Goal: Task Accomplishment & Management: Complete application form

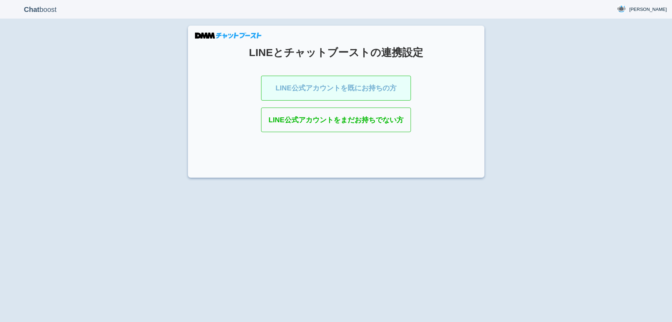
click at [378, 92] on link "LINE公式アカウントを既にお持ちの方" at bounding box center [336, 88] width 150 height 25
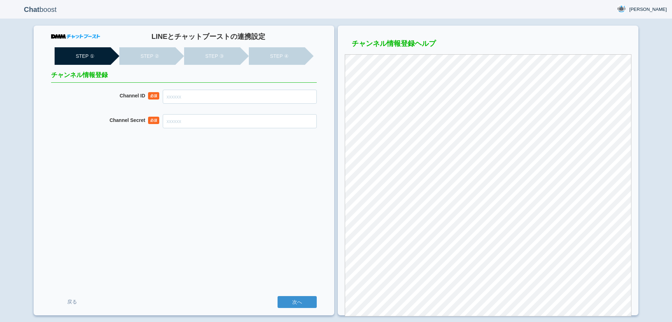
click at [264, 98] on input "Channel ID" at bounding box center [240, 97] width 154 height 14
paste input "2007960508"
type input "2007960508"
click at [215, 124] on input "Channel Secret" at bounding box center [240, 121] width 154 height 14
paste input "6564b29ea94c81fe38c8a1082ff5dcc6"
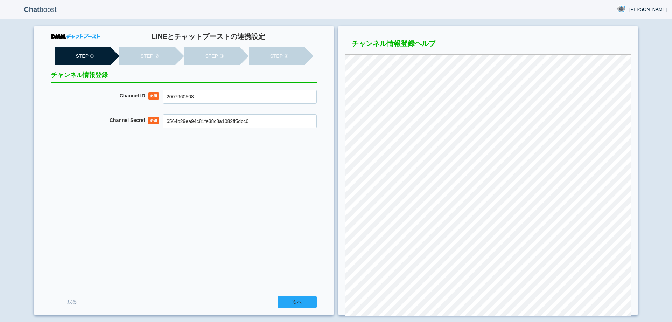
type input "6564b29ea94c81fe38c8a1082ff5dcc6"
click at [290, 302] on input "次へ" at bounding box center [297, 302] width 39 height 12
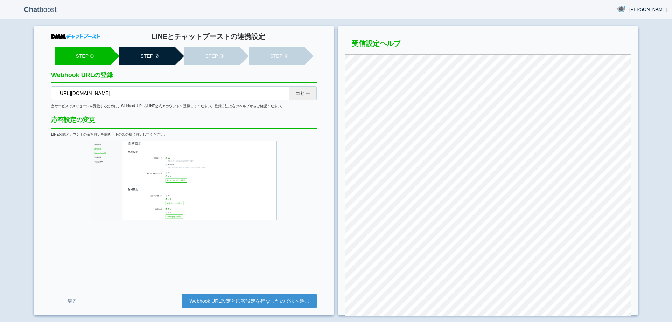
click at [303, 95] on button "コピー" at bounding box center [303, 93] width 28 height 14
click at [267, 302] on link "Webhook URL設定と応答設定を行なったので次へ進む" at bounding box center [249, 300] width 135 height 15
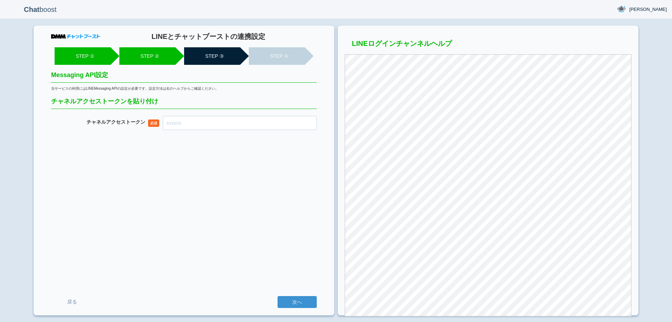
click at [265, 125] on input "チャネル アクセストークン" at bounding box center [240, 123] width 154 height 14
paste input "bQMK9hcv6+SAs747+t7spwdfKpjxzuPuZ8EewqrxMYh+dUqKna6VIqCY2+fP2KwElBYmeTAITpnukdX…"
type input "bQMK9hcv6+SAs747+t7spwdfKpjxzuPuZ8EewqrxMYh+dUqKna6VIqCY2+fP2KwElBYmeTAITpnukdX…"
click at [272, 167] on div "LINEとチャットブーストの連携設定 STEP ① STEP ② STEP ③ STEP ④ Messaging API設定 当サービスの利用にはLINEMe…" at bounding box center [184, 171] width 301 height 290
click at [301, 307] on input "次へ" at bounding box center [297, 302] width 39 height 12
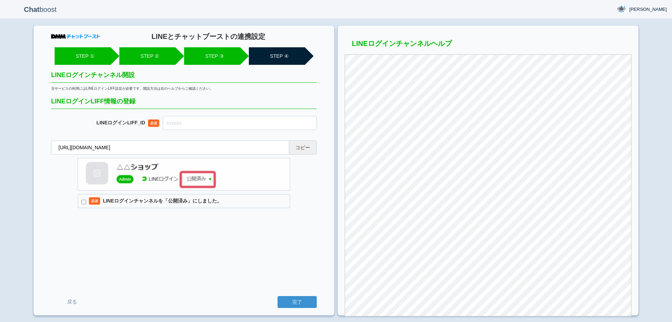
click at [304, 152] on button "コピー" at bounding box center [303, 147] width 28 height 14
click at [220, 122] on input "text" at bounding box center [240, 123] width 154 height 14
paste input "2007960528-boey35r2"
type input "2007960528-boey35r2"
click at [183, 203] on label "必須 LINEログインチャンネルを「公開済み」にしました。" at bounding box center [184, 201] width 213 height 14
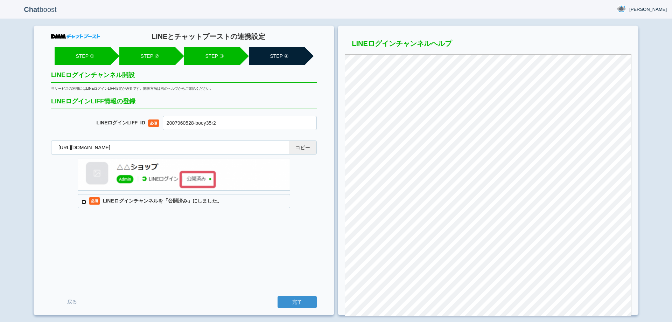
click at [86, 203] on input "必須 LINEログインチャンネルを「公開済み」にしました。" at bounding box center [84, 202] width 5 height 5
checkbox input "true"
click at [289, 303] on input "完了" at bounding box center [297, 302] width 39 height 12
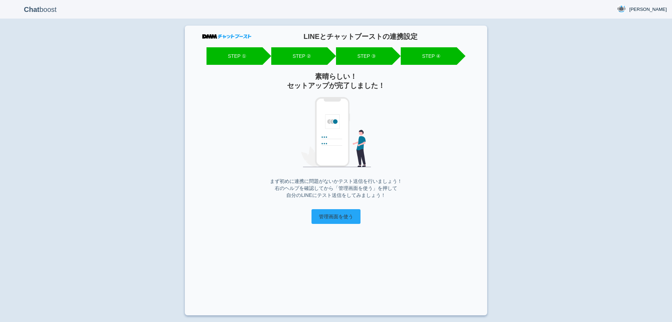
click at [343, 214] on input "管理画面を使う" at bounding box center [336, 216] width 49 height 15
